Goal: Task Accomplishment & Management: Manage account settings

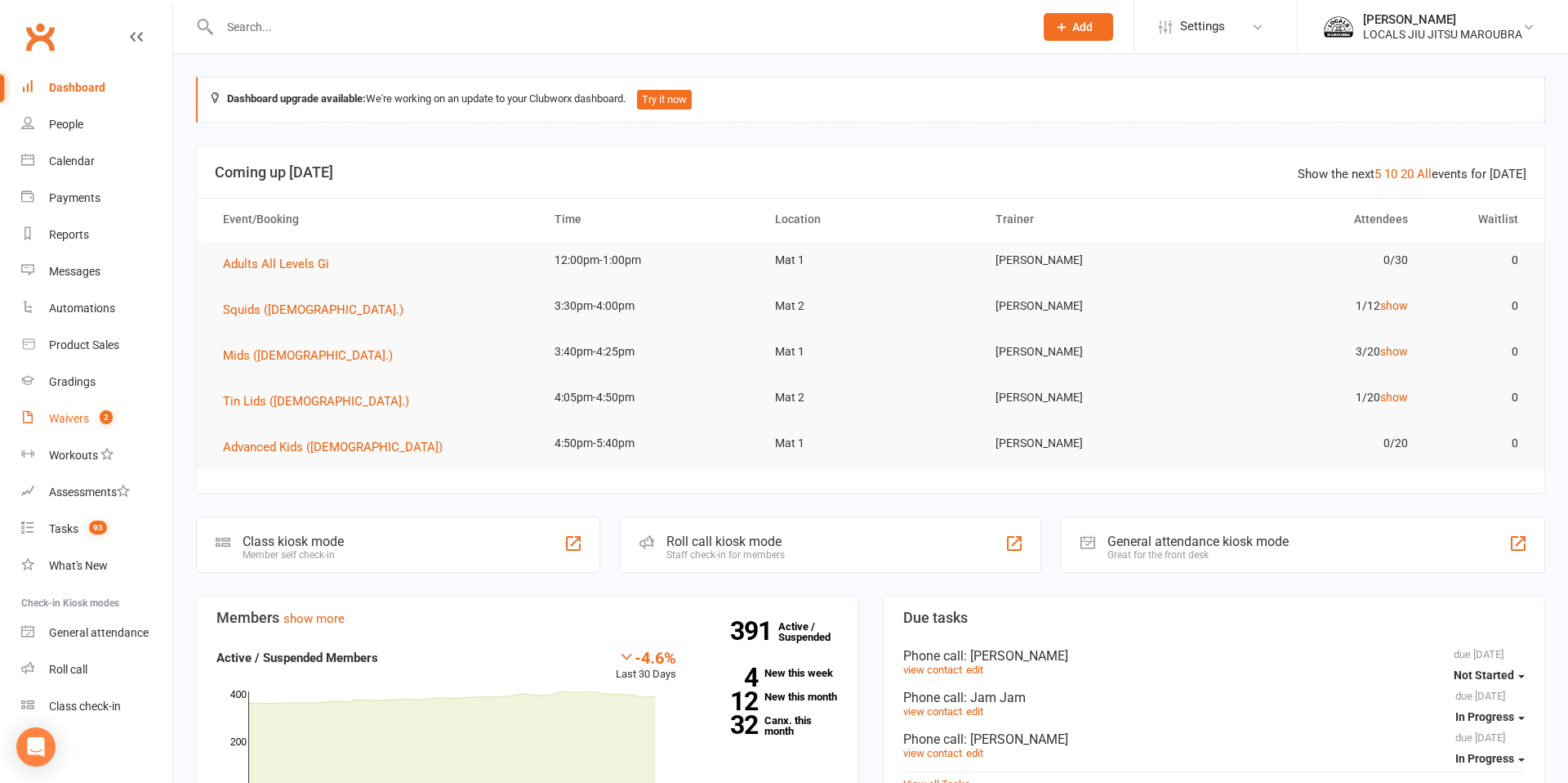
click at [72, 418] on div "Waivers" at bounding box center [69, 418] width 40 height 13
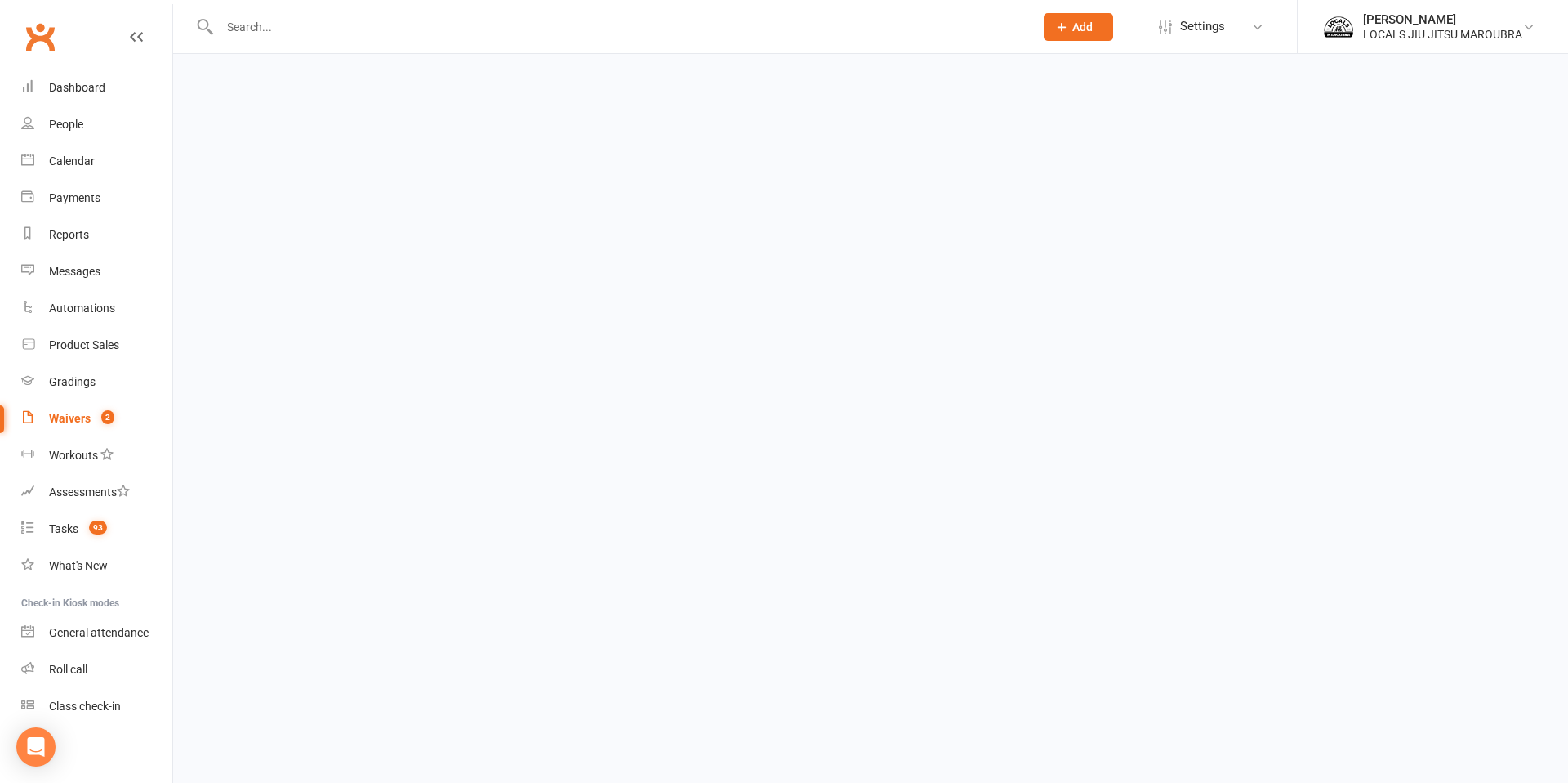
select select "100"
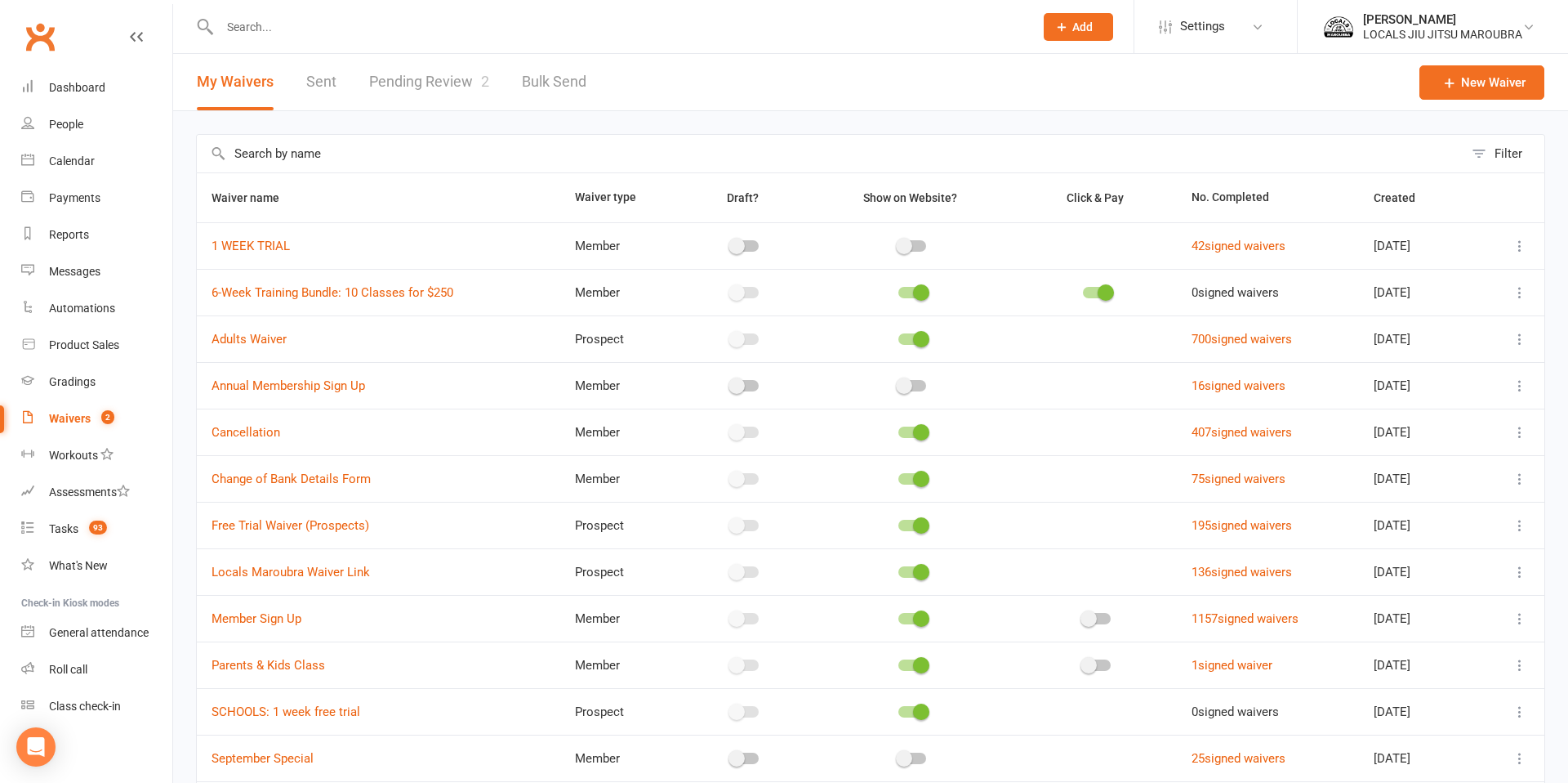
click at [423, 81] on link "Pending Review 2" at bounding box center [429, 82] width 120 height 57
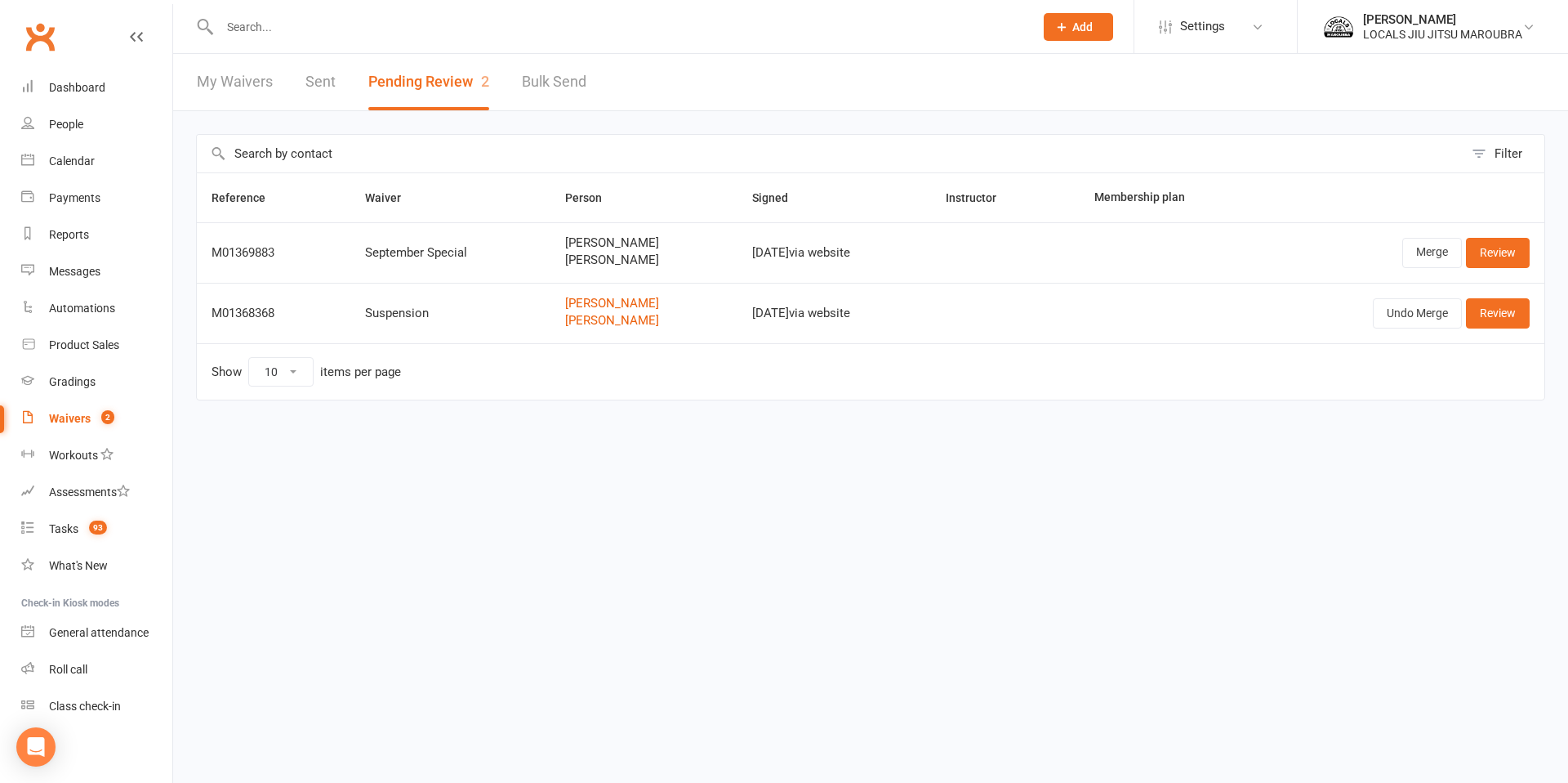
click at [224, 76] on link "My Waivers" at bounding box center [234, 82] width 76 height 57
select select "100"
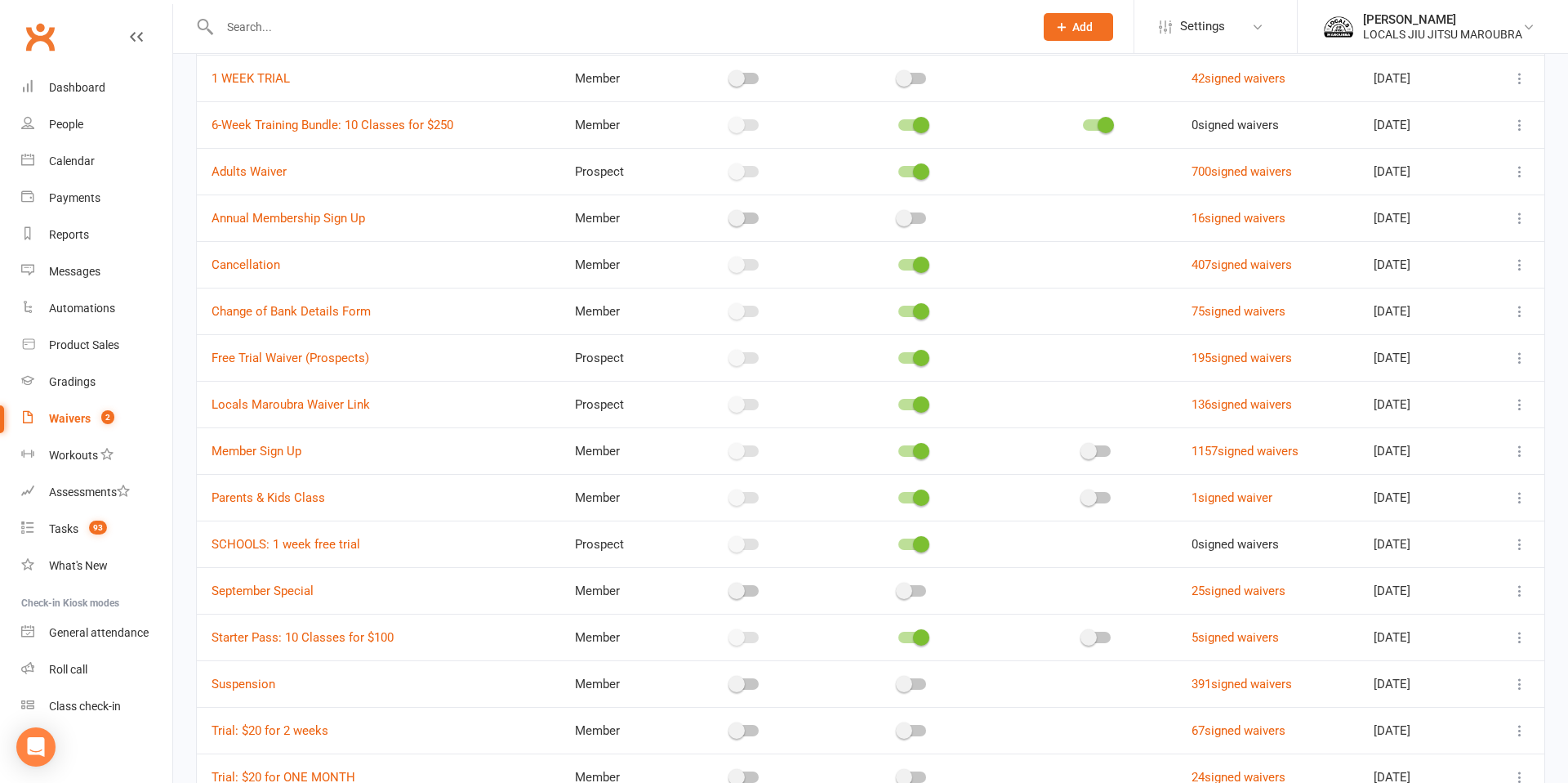
scroll to position [229, 0]
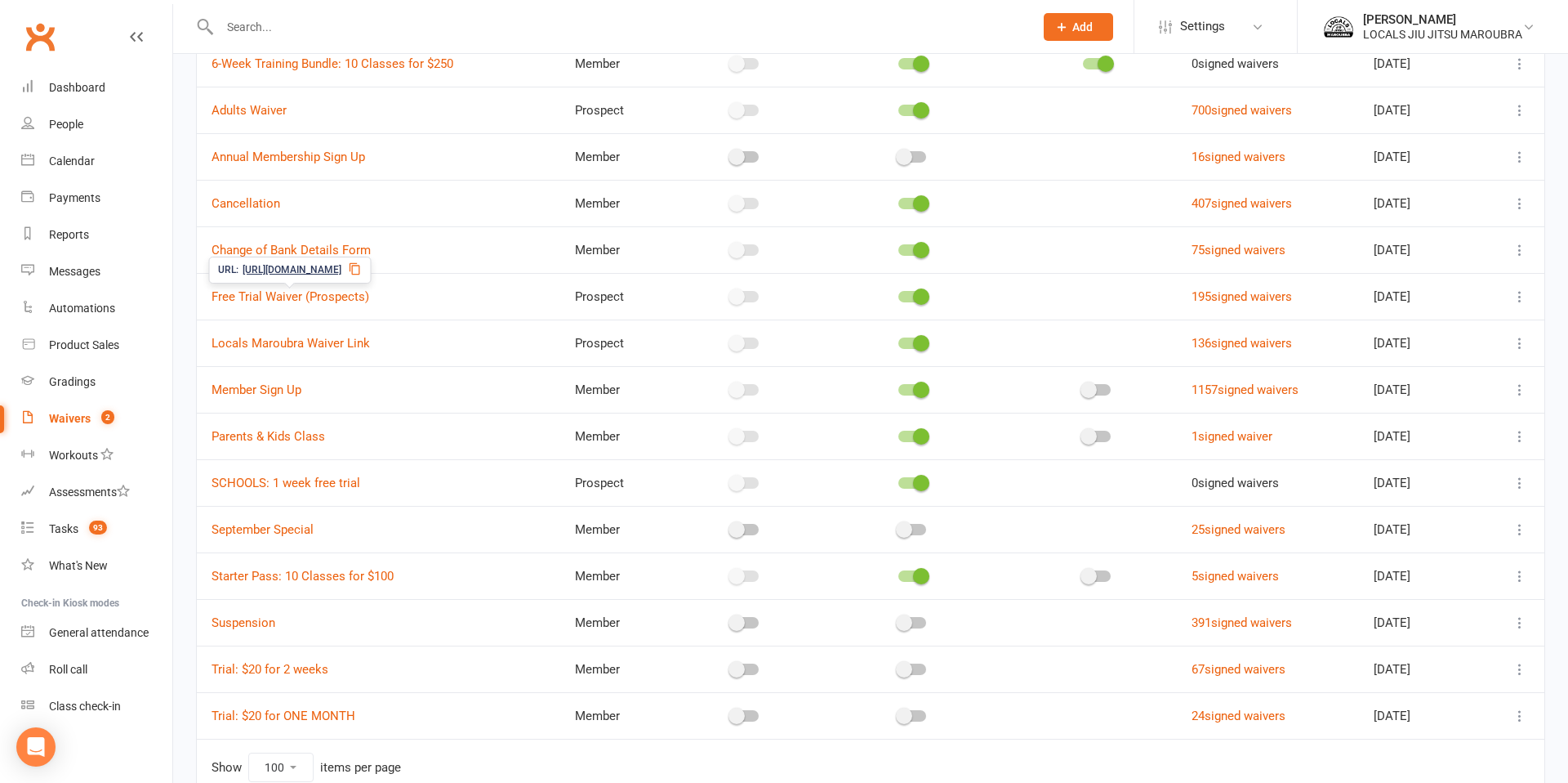
click at [361, 269] on icon at bounding box center [354, 269] width 13 height 13
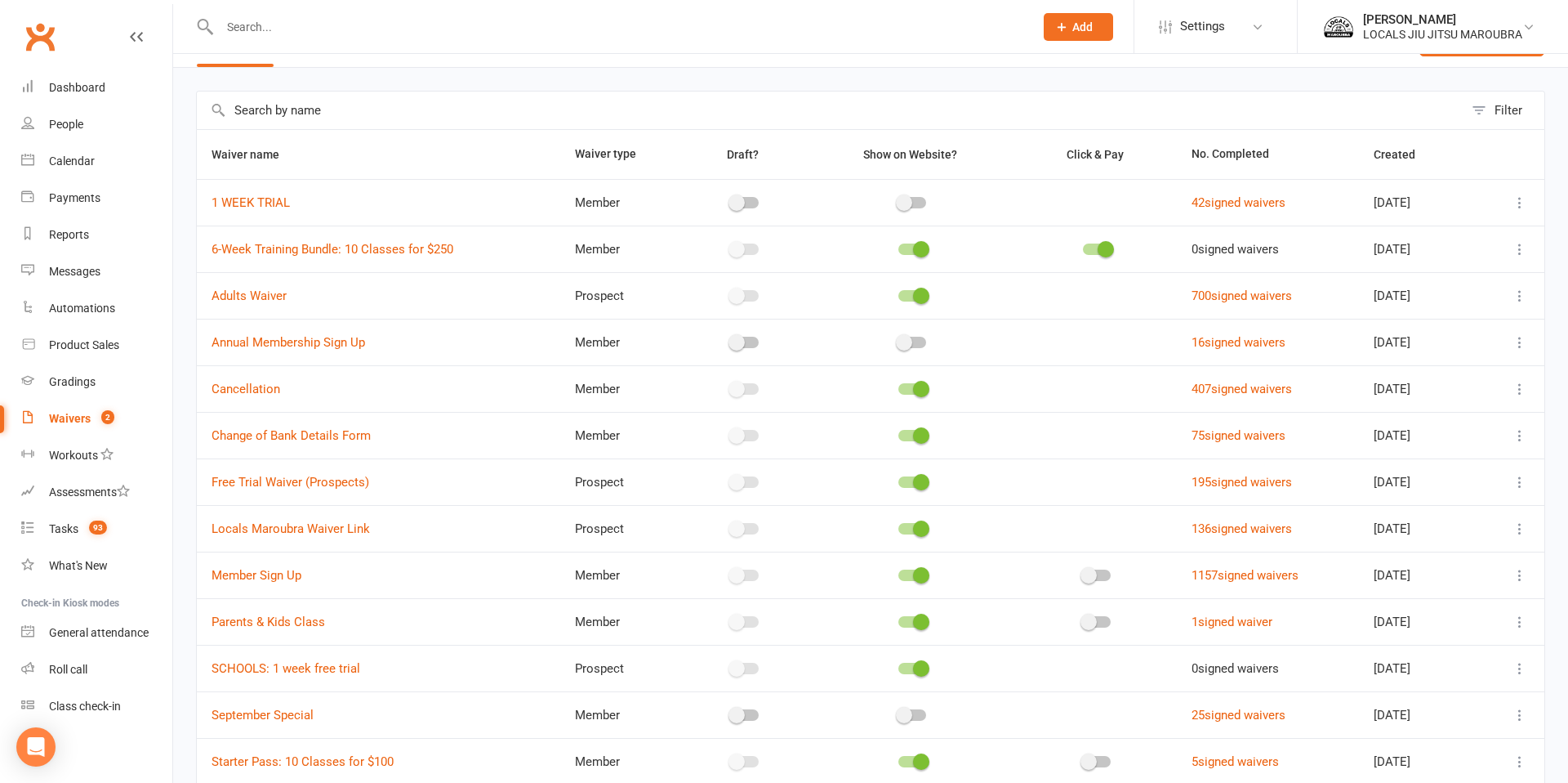
scroll to position [0, 0]
